Goal: Task Accomplishment & Management: Complete application form

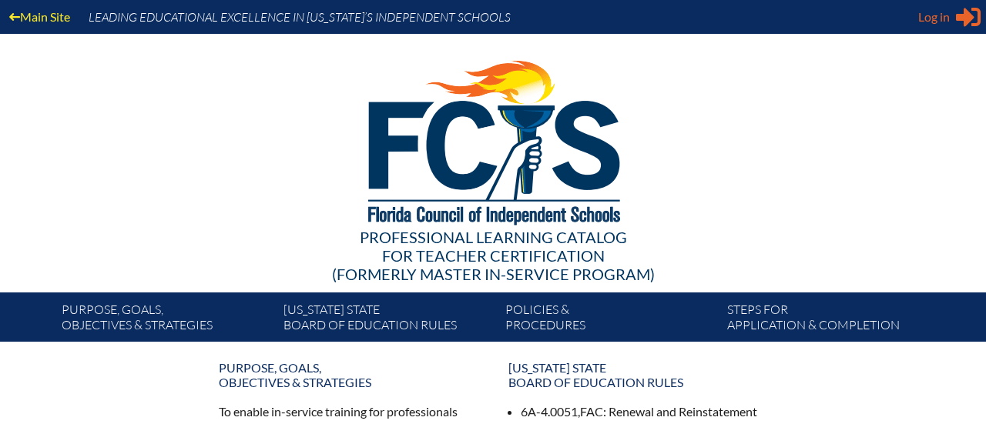
type input "[EMAIL_ADDRESS][DOMAIN_NAME]"
click at [950, 21] on div "Log in Close Sign in or register" at bounding box center [949, 17] width 62 height 25
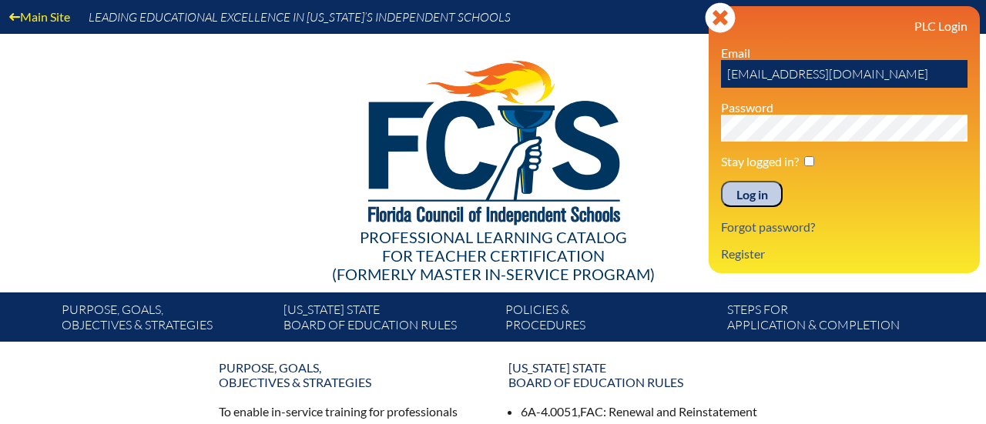
click at [744, 193] on input "Log in" at bounding box center [752, 194] width 62 height 26
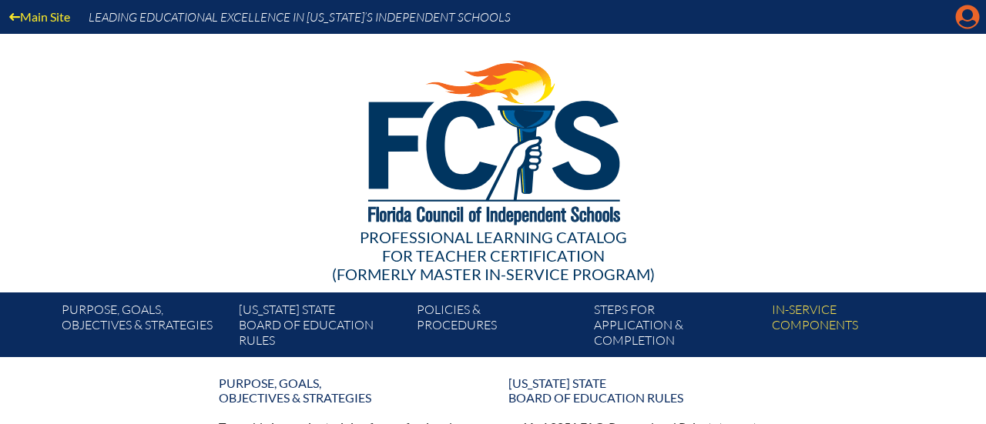
click at [957, 22] on icon at bounding box center [968, 17] width 24 height 24
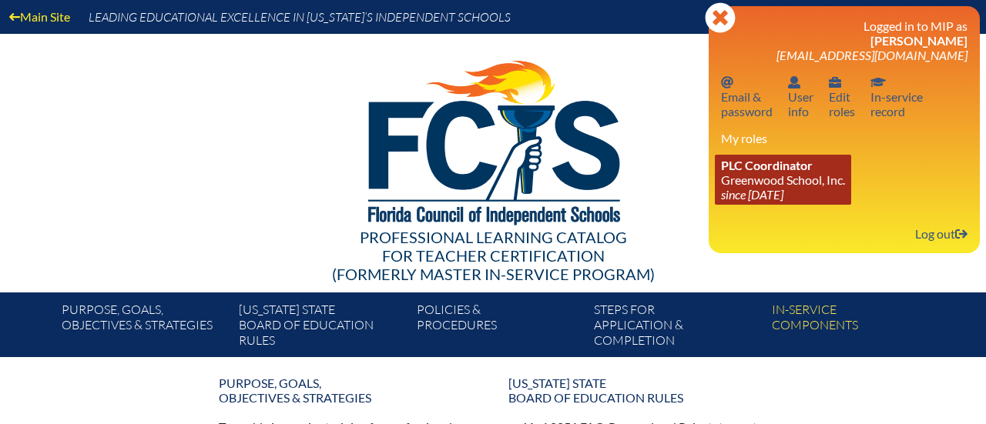
click at [778, 176] on link "PLC Coordinator Greenwood School, Inc. since 2023 Aug 21" at bounding box center [783, 180] width 136 height 50
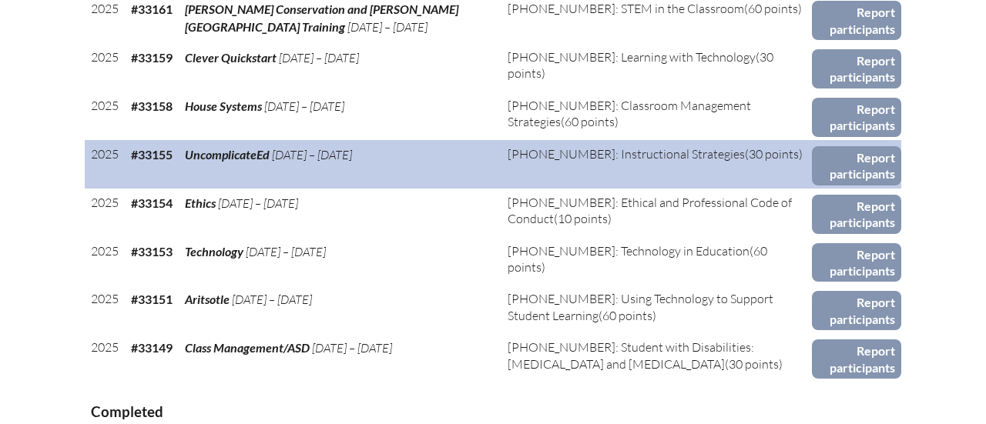
scroll to position [769, 0]
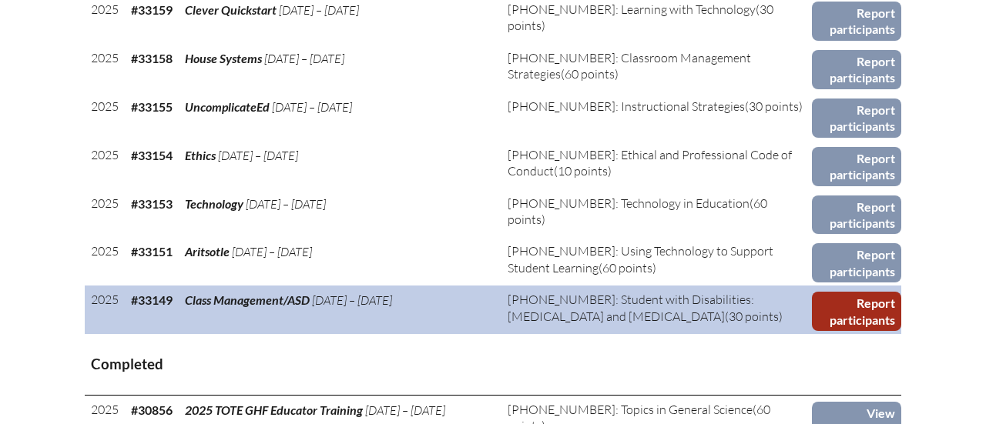
click at [866, 311] on link "Report participants" at bounding box center [856, 311] width 89 height 39
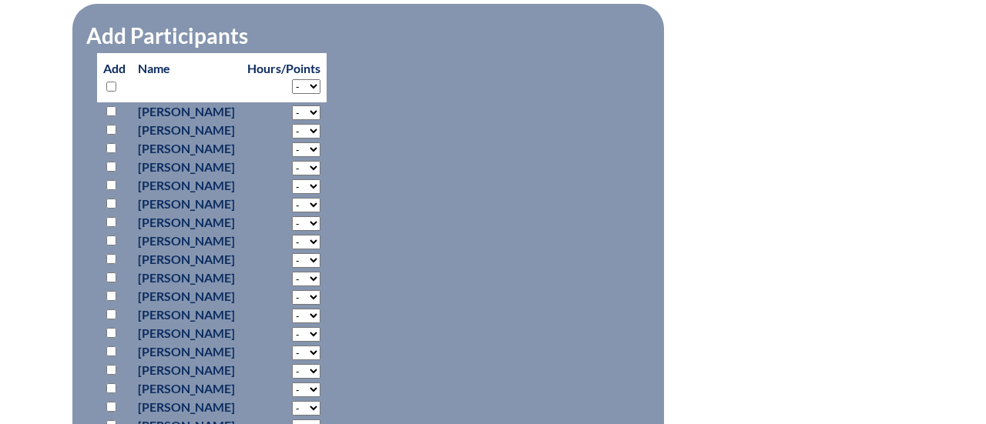
scroll to position [914, 0]
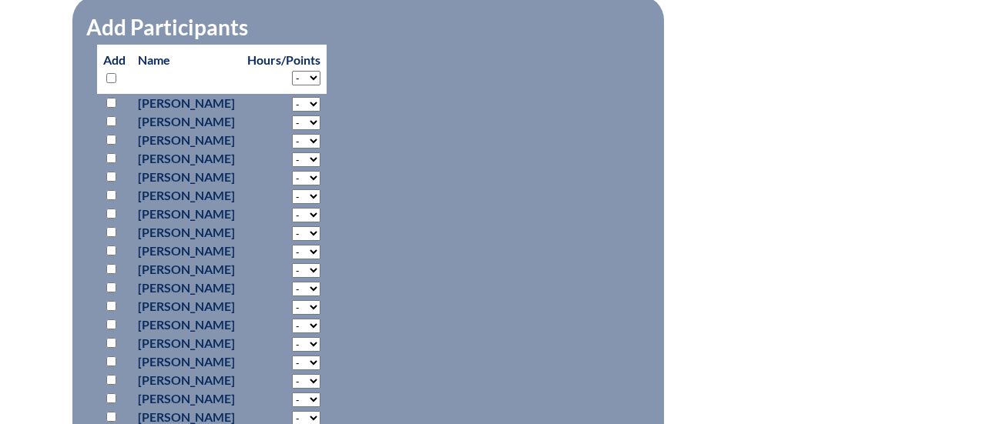
click at [112, 357] on input "checkbox" at bounding box center [111, 362] width 10 height 10
checkbox input "true"
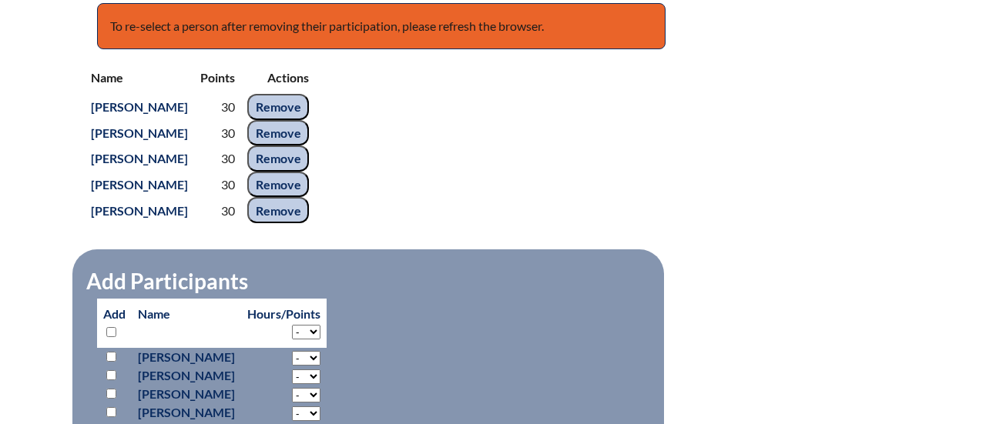
scroll to position [848, 0]
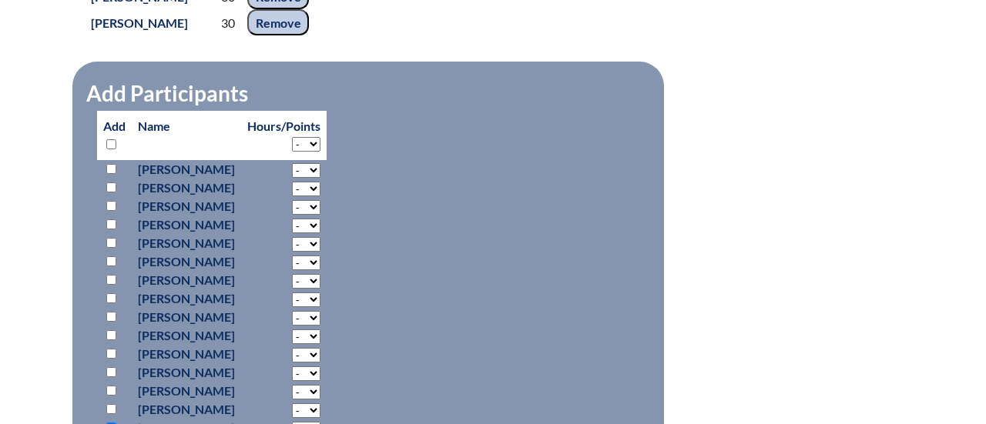
click at [320, 422] on select "- 2 3 4 5 6 7 8 9 10 11 12 13 14 15 16 17 18 19 20 21 22 23 24 25 26 27 28 29 3…" at bounding box center [306, 429] width 28 height 15
select select "30"
click at [320, 422] on select "- 2 3 4 5 6 7 8 9 10 11 12 13 14 15 16 17 18 19 20 21 22 23 24 25 26 27 28 29 3…" at bounding box center [306, 429] width 28 height 15
click at [514, 365] on fieldset "Add Participants Add Name Hours/Points - 2 3 4 5 6 7 8 9 10" at bounding box center [367, 290] width 591 height 456
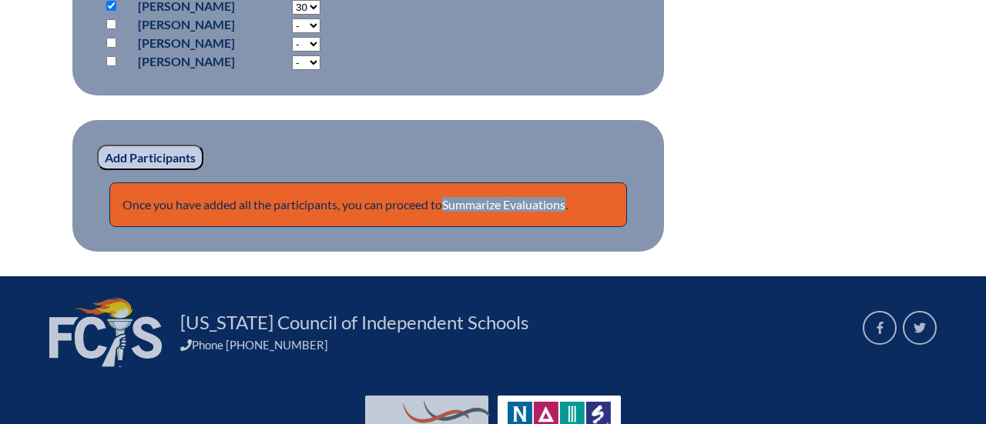
scroll to position [1326, 0]
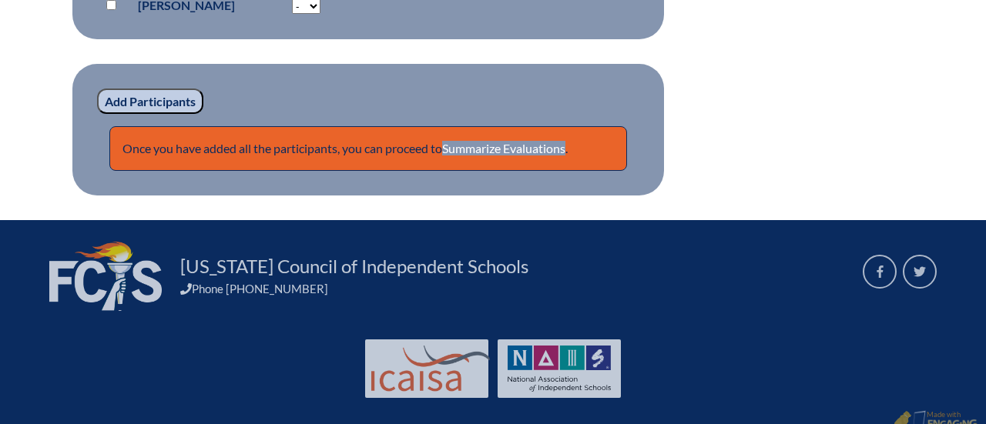
click at [113, 89] on input "Add Participants" at bounding box center [150, 102] width 106 height 26
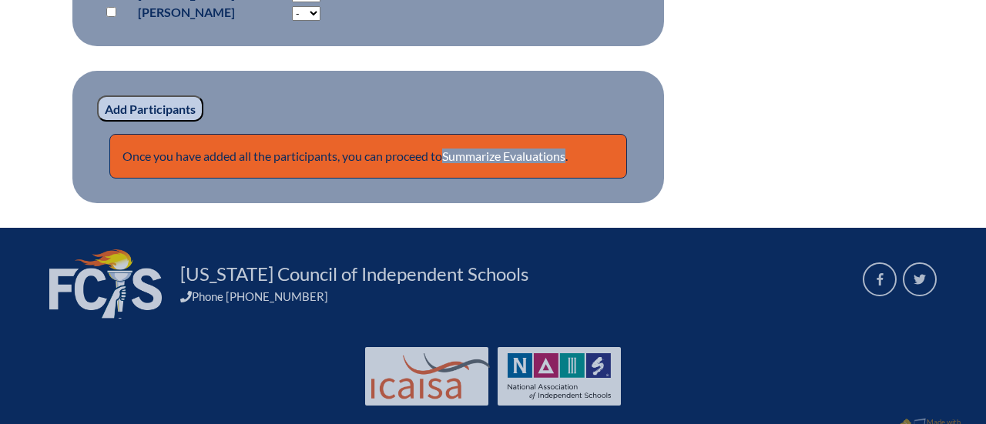
scroll to position [1326, 0]
click at [511, 149] on link "Summarize Evaluations" at bounding box center [503, 156] width 123 height 15
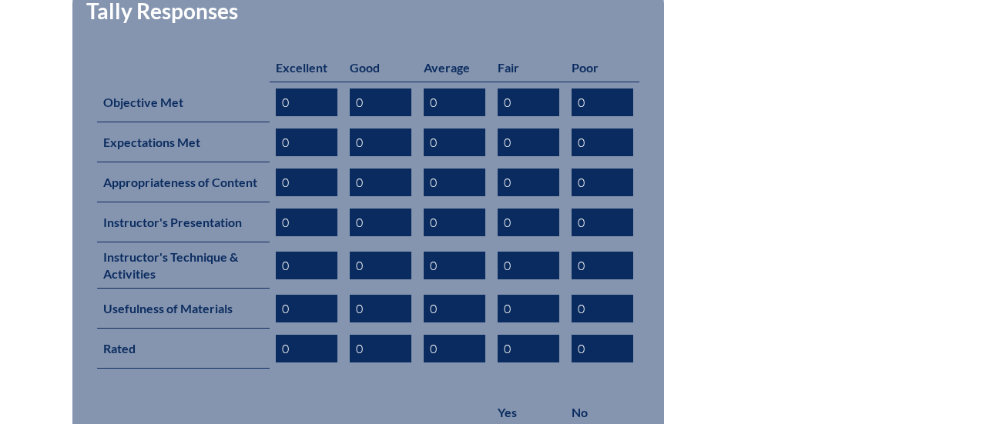
scroll to position [655, 0]
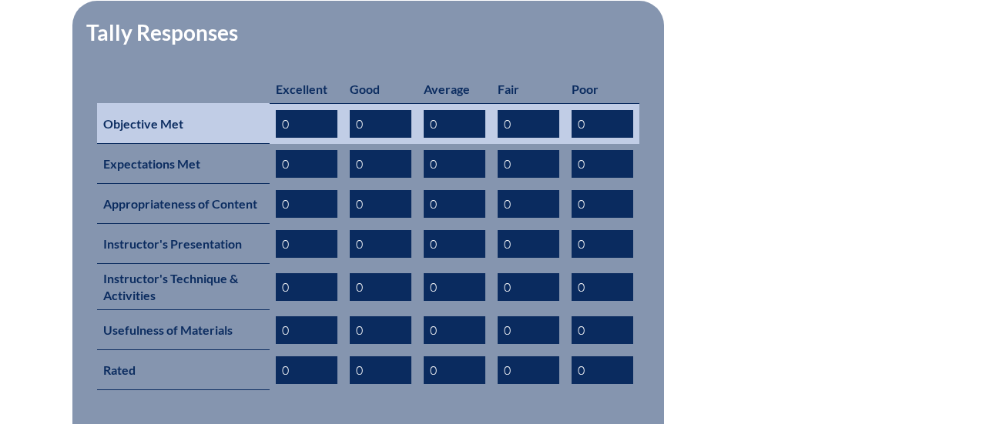
click at [444, 110] on input "0" at bounding box center [455, 124] width 62 height 28
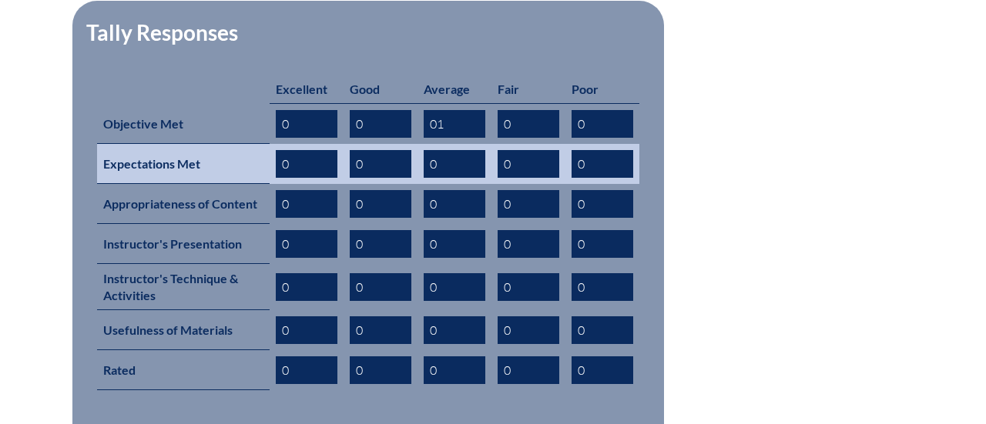
type input "01"
click at [446, 150] on input "0" at bounding box center [455, 164] width 62 height 28
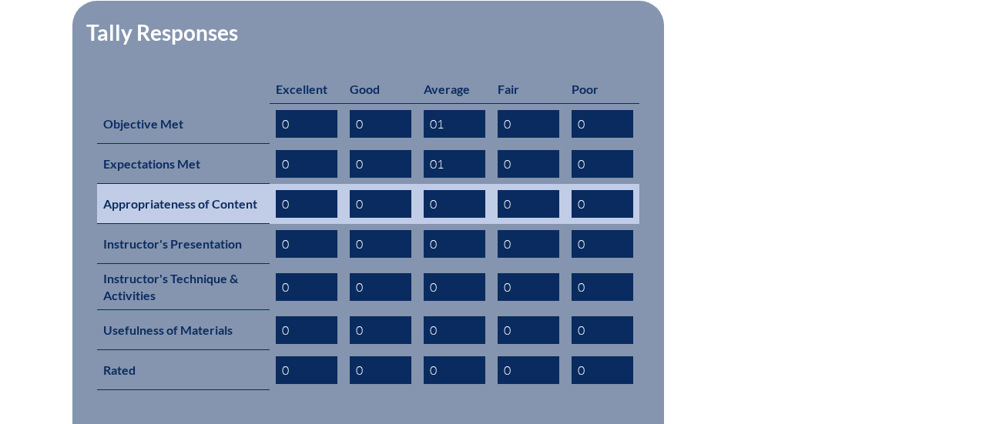
type input "01"
click at [457, 190] on input "0" at bounding box center [455, 204] width 62 height 28
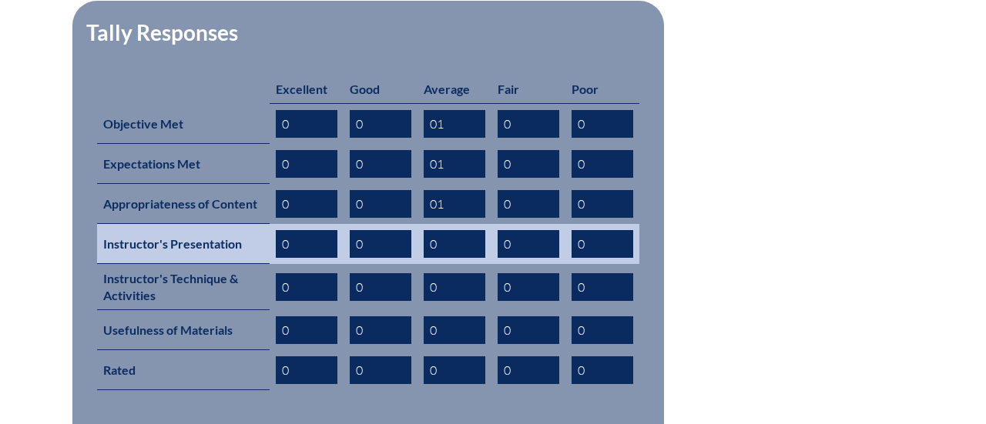
type input "01"
click at [450, 230] on input "0" at bounding box center [455, 244] width 62 height 28
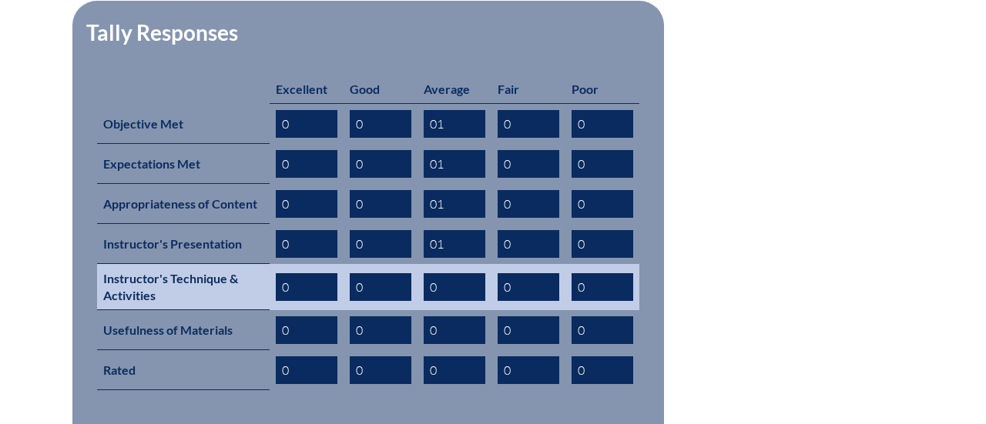
type input "01"
click at [447, 273] on input "0" at bounding box center [455, 287] width 62 height 28
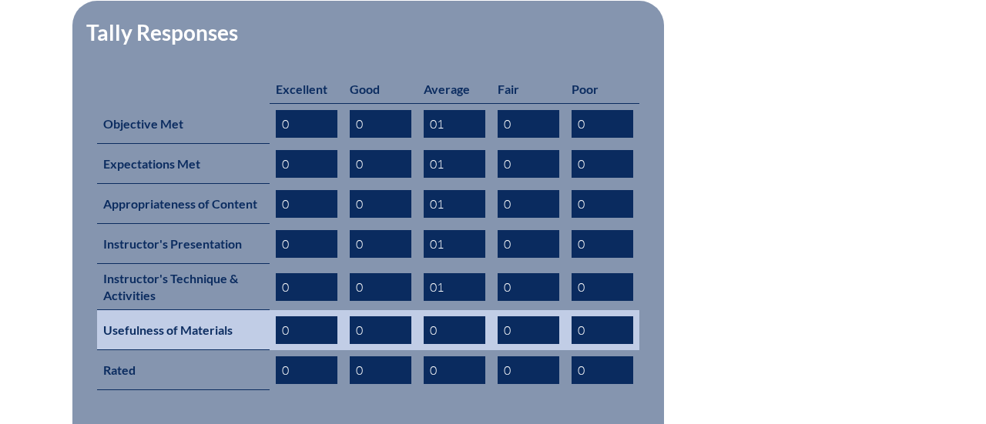
type input "01"
click at [451, 316] on input "0" at bounding box center [455, 330] width 62 height 28
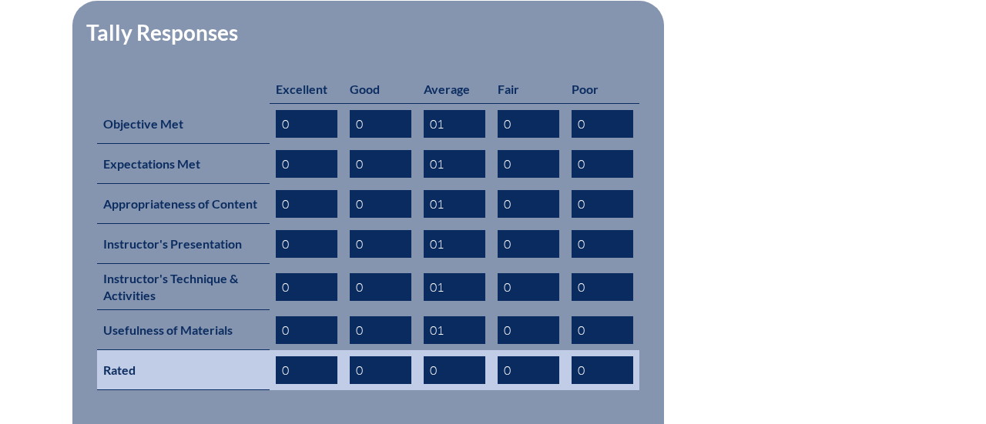
type input "01"
click at [447, 357] on input "0" at bounding box center [455, 371] width 62 height 28
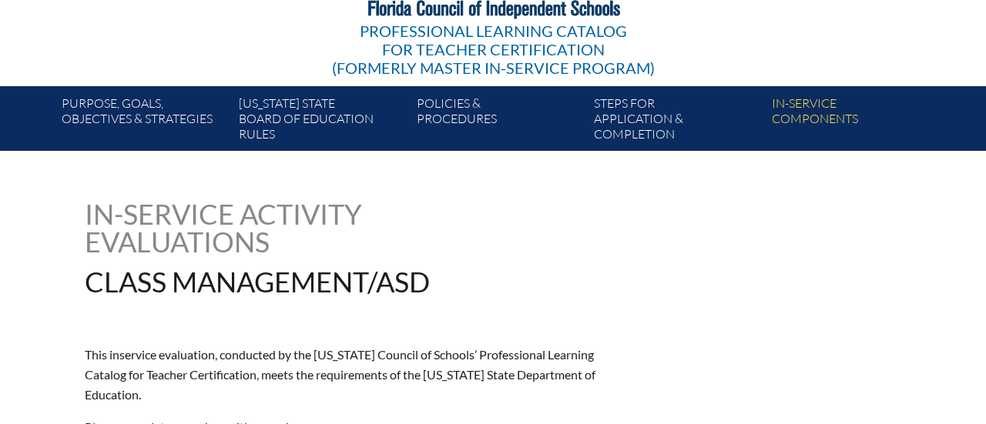
scroll to position [0, 0]
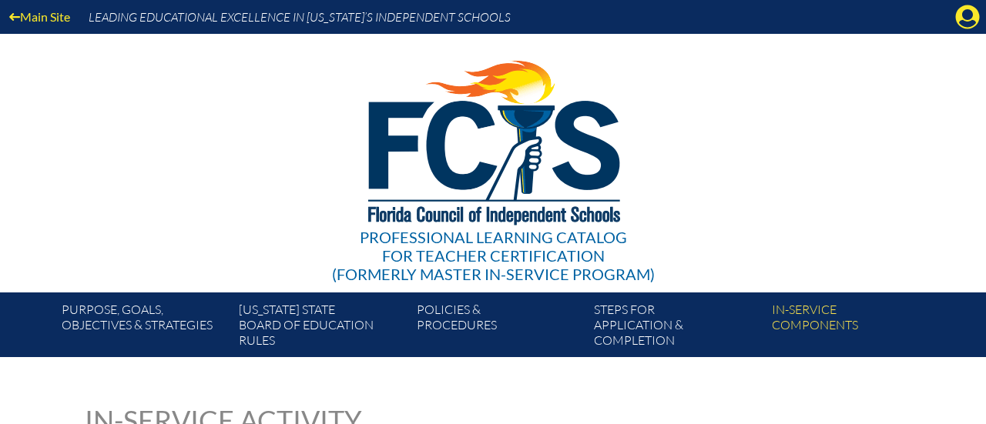
type input "01"
